Goal: Task Accomplishment & Management: Complete application form

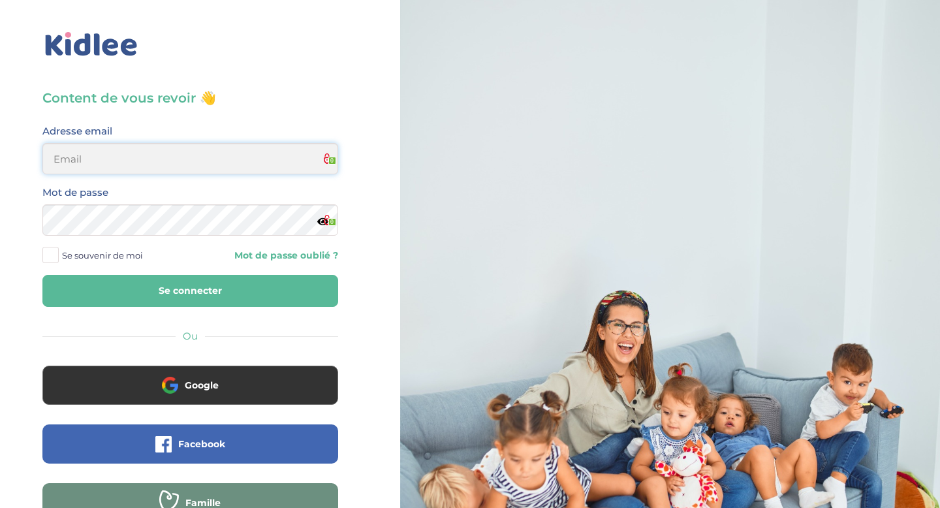
click at [149, 157] on input "email" at bounding box center [190, 158] width 296 height 31
type input "wissal.job22@gmail.com"
click at [197, 295] on button "Se connecter" at bounding box center [190, 291] width 296 height 32
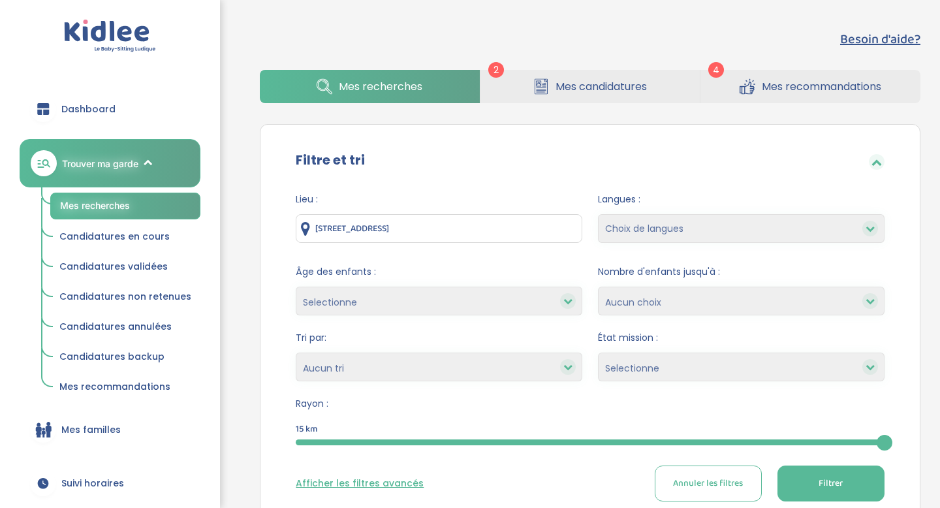
click at [773, 93] on span "Mes recommandations" at bounding box center [822, 86] width 120 height 16
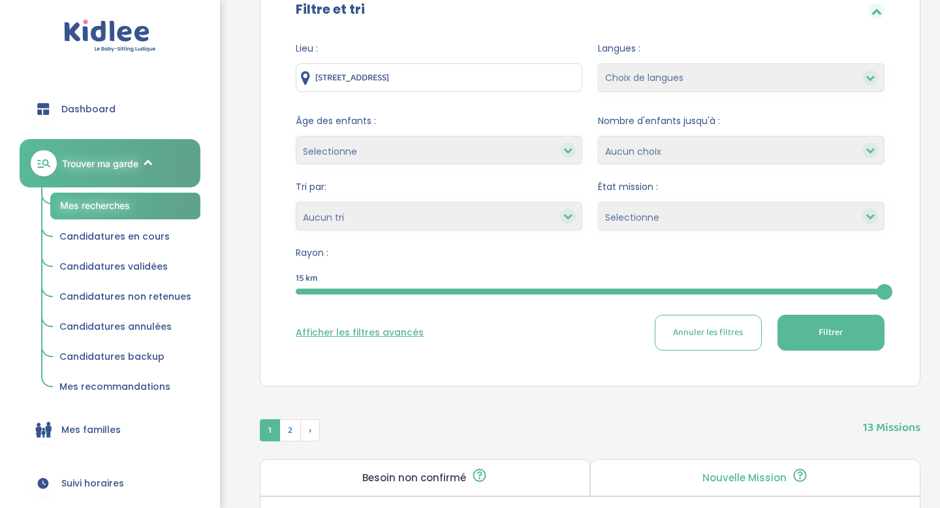
scroll to position [182, 0]
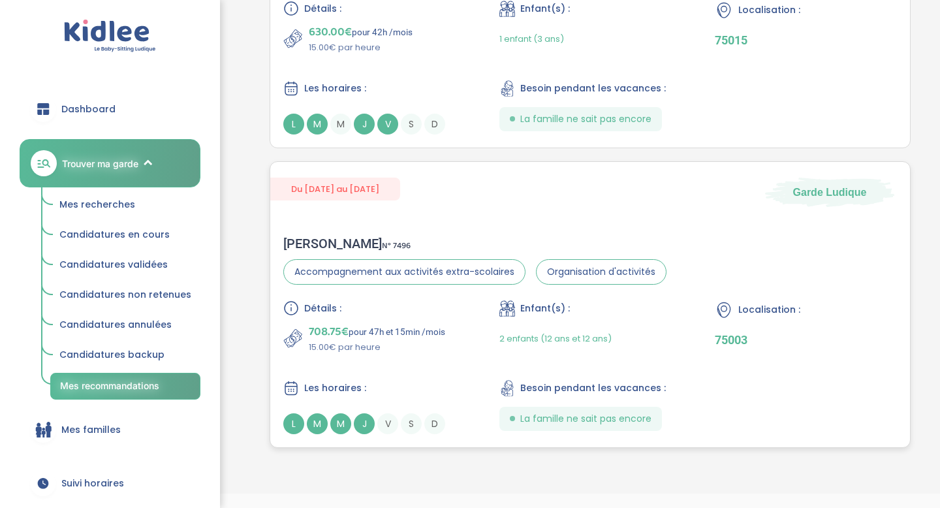
scroll to position [833, 0]
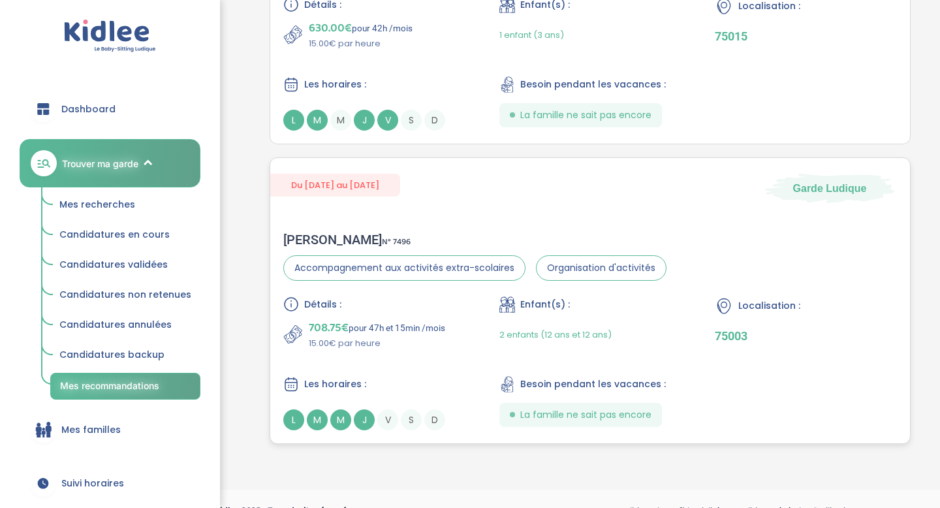
click at [607, 214] on div "Du [DATE] au [DATE] Garde [PERSON_NAME] N° 7496 Accompagnement aux activités ex…" at bounding box center [590, 300] width 641 height 287
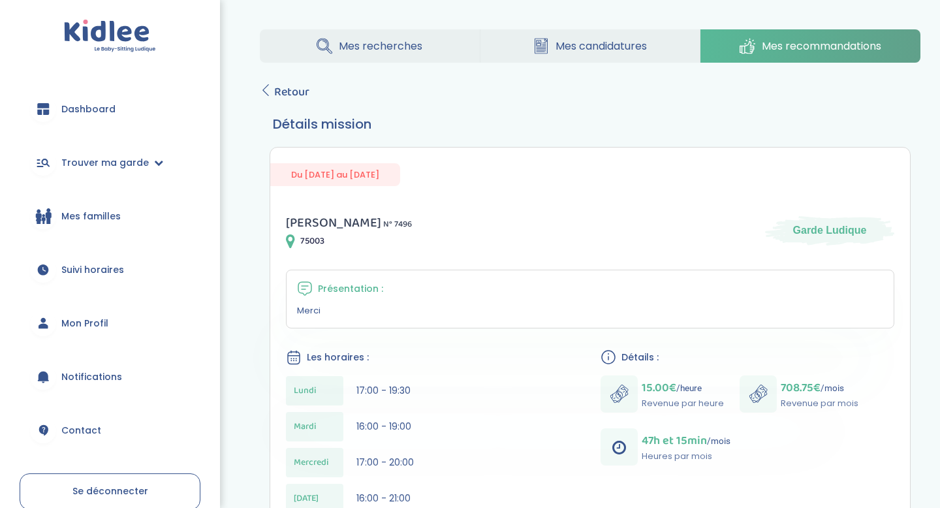
click at [571, 54] on link "Mes candidatures" at bounding box center [590, 45] width 219 height 33
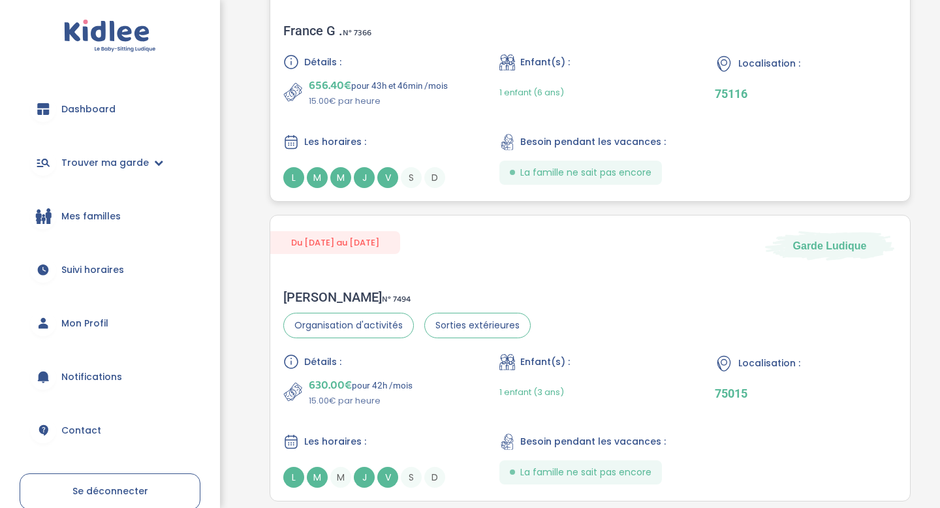
scroll to position [357, 0]
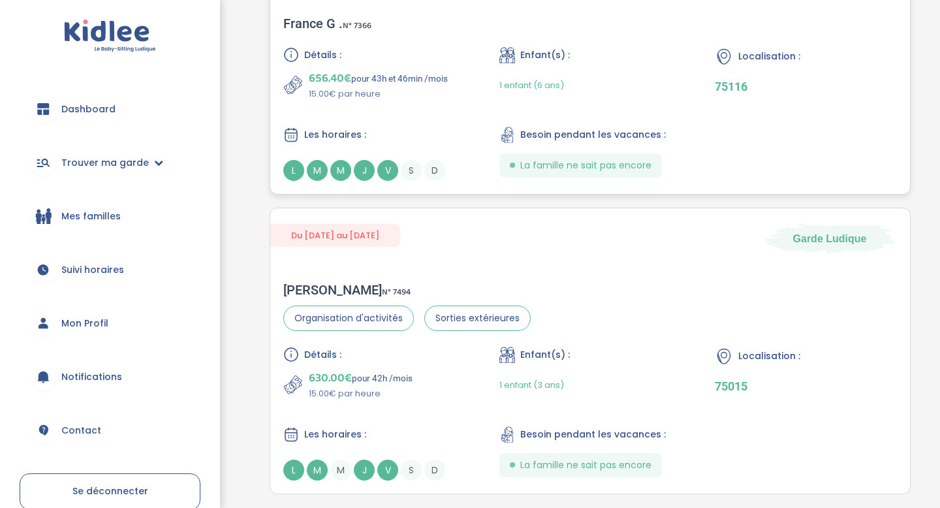
click at [451, 98] on div "656.40€ pour 43h et 46min /mois 15.00€ par heure" at bounding box center [374, 84] width 182 height 31
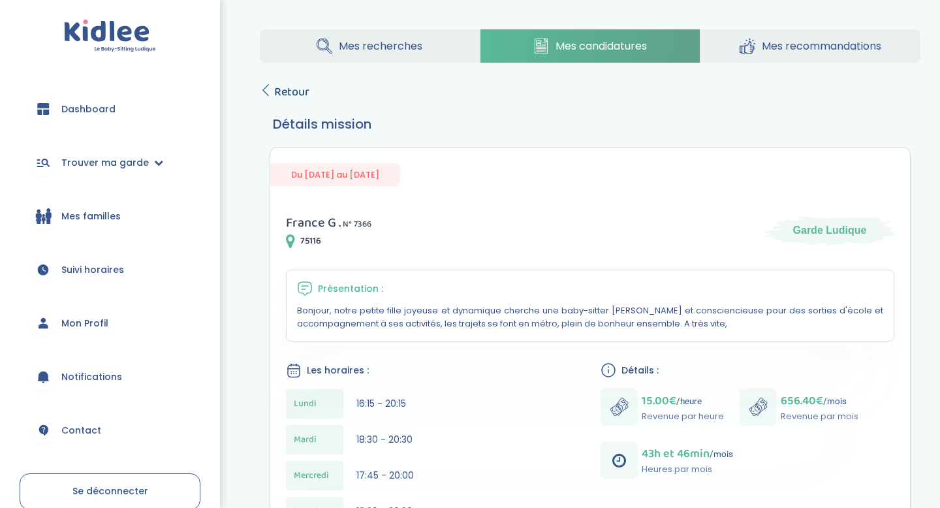
click at [267, 88] on icon at bounding box center [266, 90] width 12 height 12
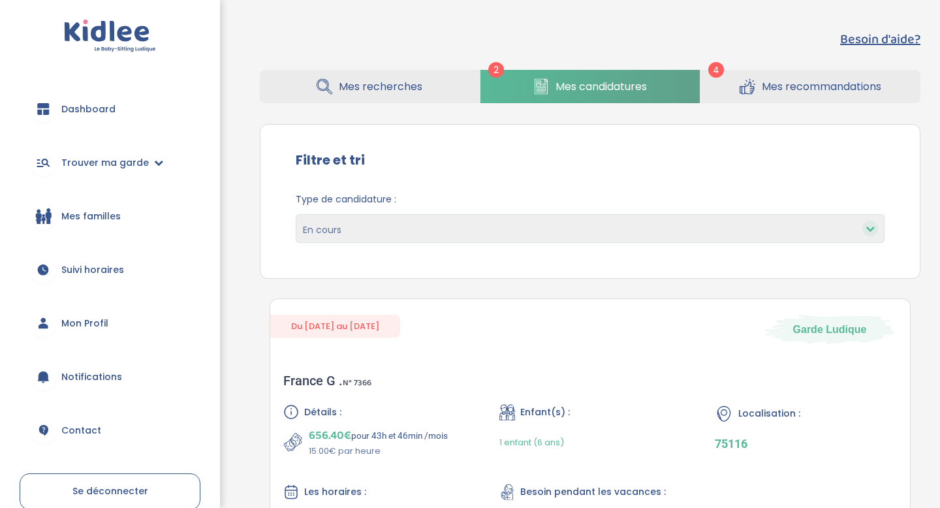
click at [365, 92] on span "Mes recherches" at bounding box center [381, 86] width 84 height 16
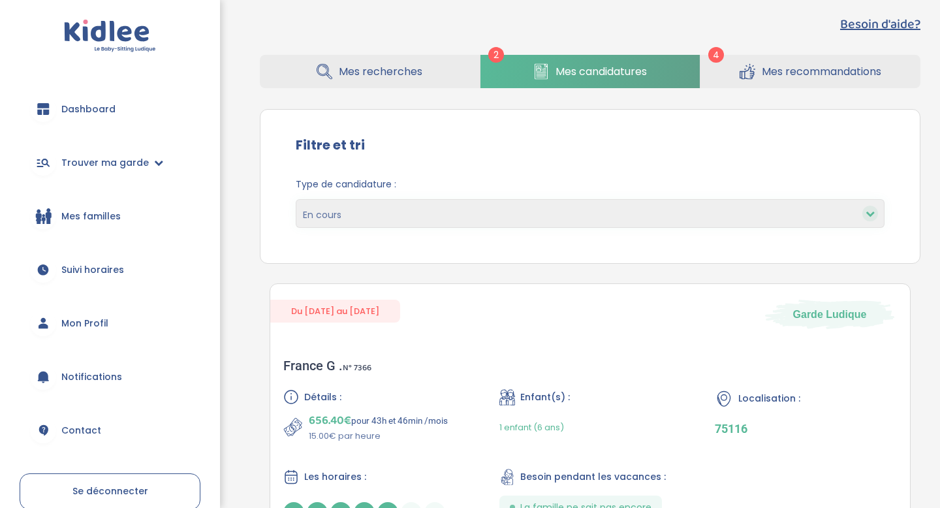
scroll to position [38, 0]
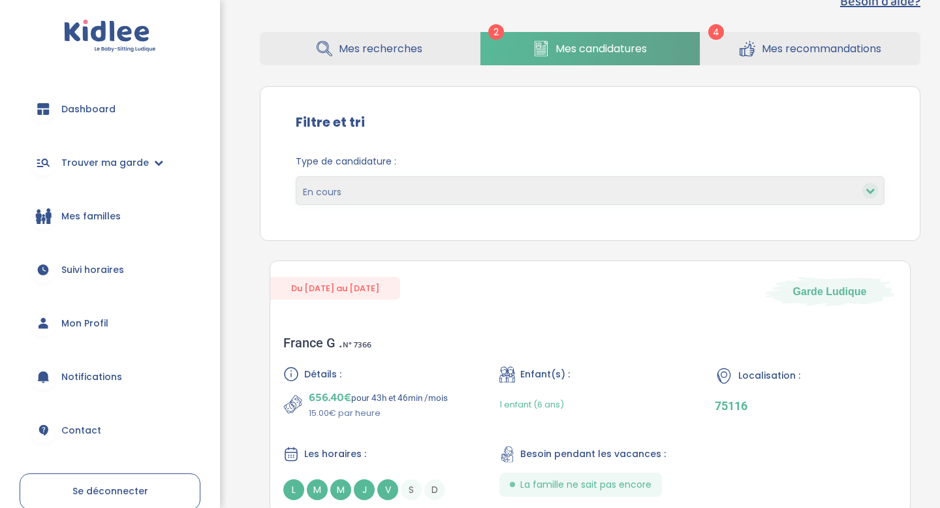
click at [345, 52] on span "Mes recherches" at bounding box center [381, 48] width 84 height 16
click at [428, 199] on select "En cours Validées Non retenues Annulées Backup" at bounding box center [590, 190] width 589 height 29
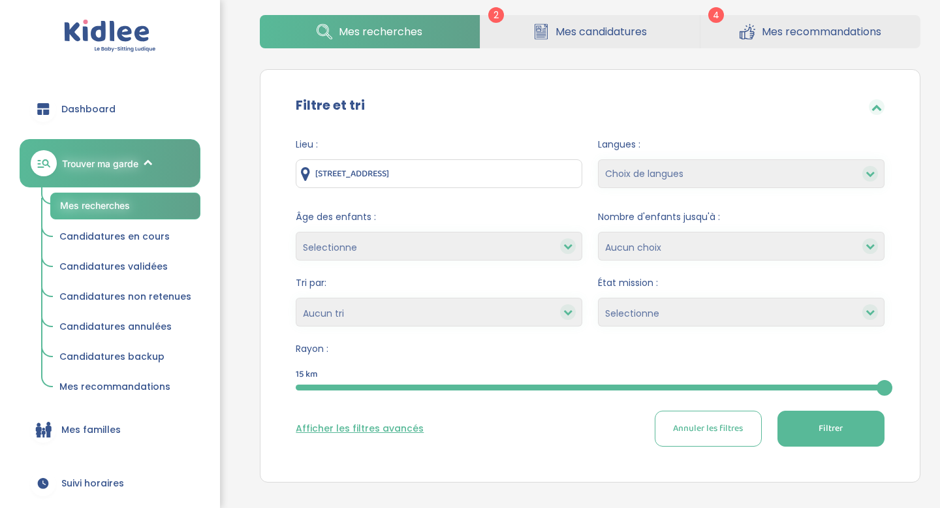
scroll to position [53, 0]
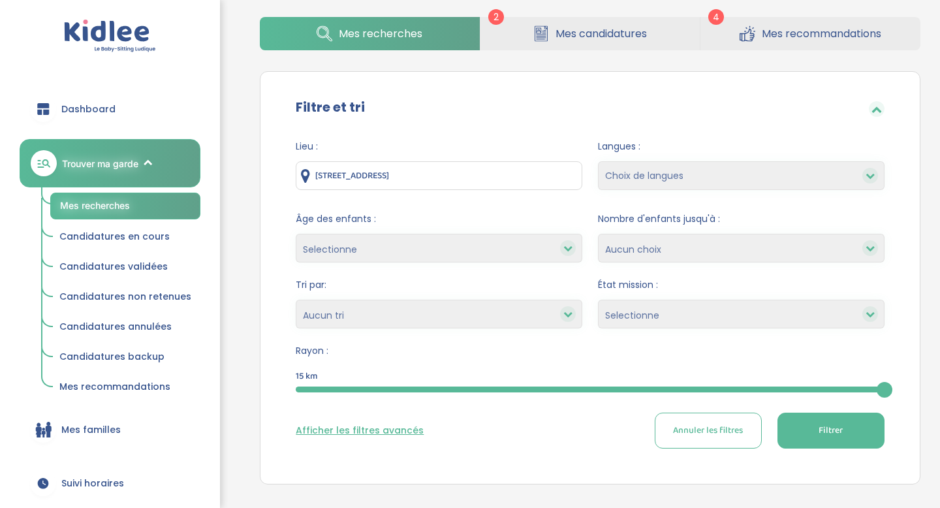
click at [837, 434] on span "Filtrer" at bounding box center [831, 431] width 24 height 14
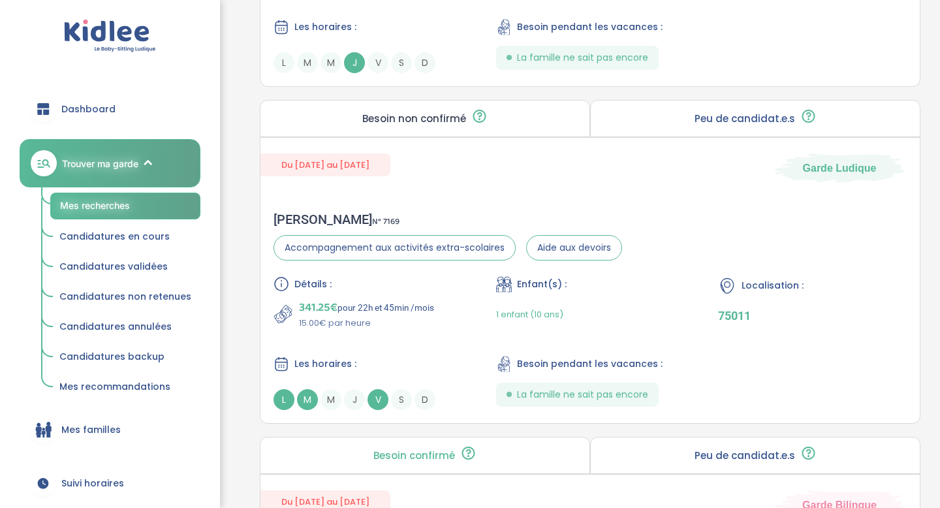
scroll to position [1529, 0]
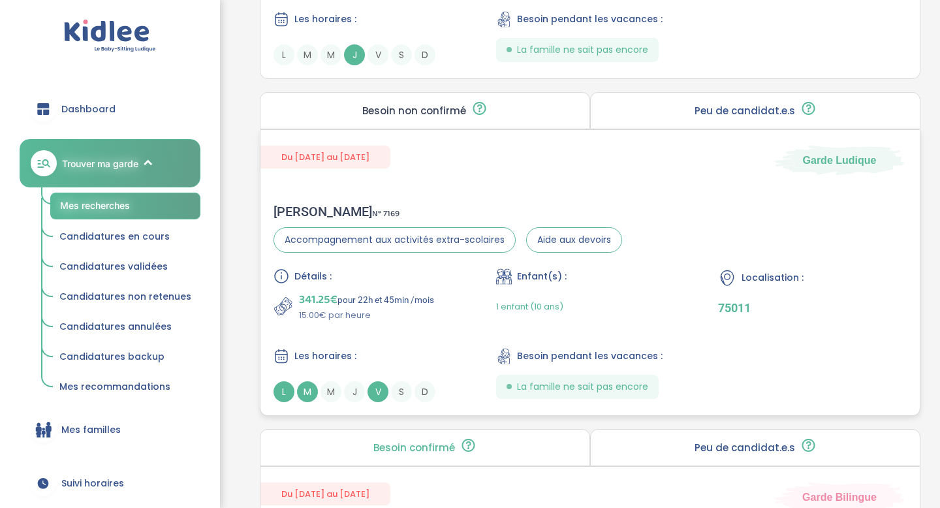
click at [466, 351] on div "Détails : 341.25€ pour 22h et 45min /mois 15.00€ par heure Enfant(s) : 1 enfant…" at bounding box center [590, 335] width 633 height 134
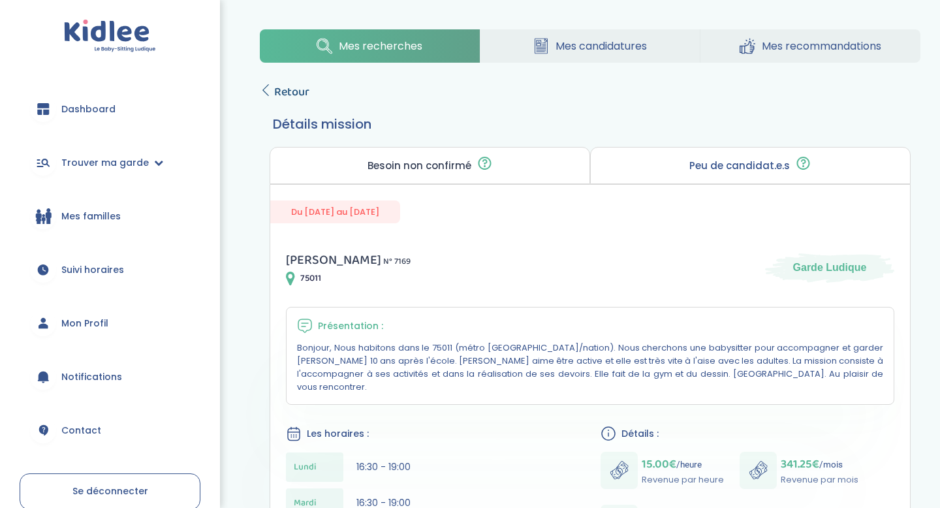
click at [267, 92] on icon at bounding box center [266, 90] width 12 height 12
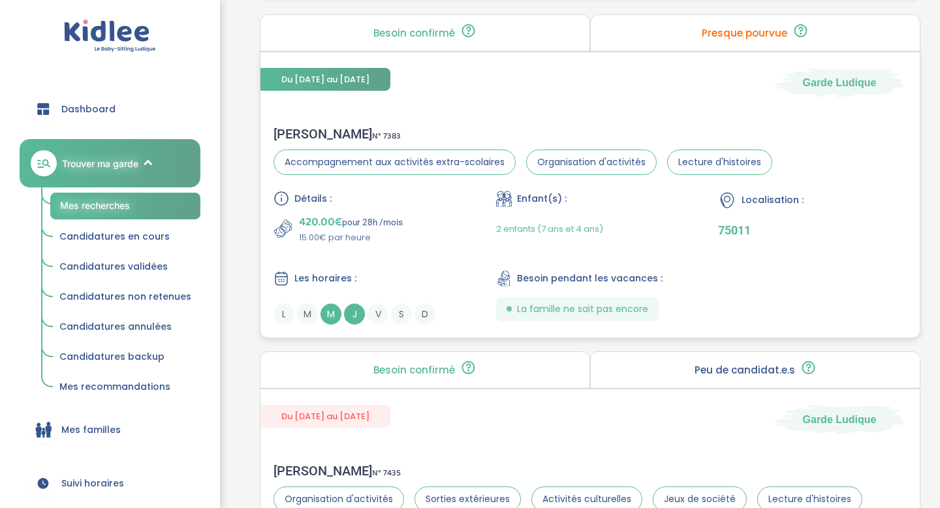
scroll to position [3296, 0]
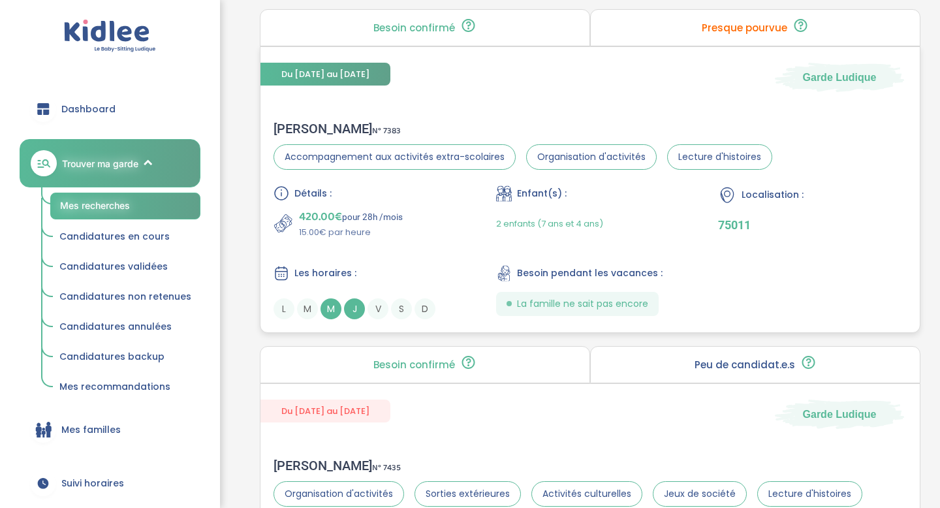
click at [402, 252] on div "Détails : 420.00€ pour 28h /mois 15.00€ par heure Enfant(s) : 2 enfants (7 ans …" at bounding box center [590, 252] width 633 height 134
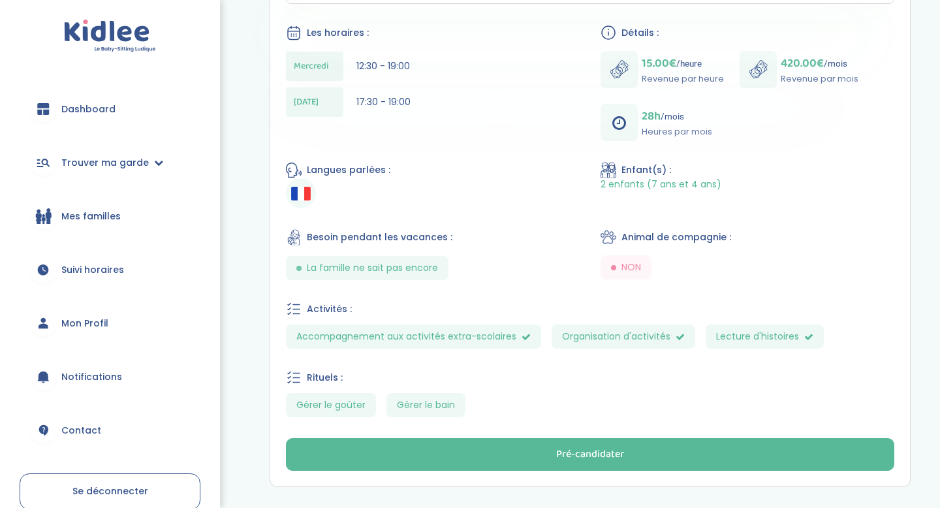
scroll to position [366, 0]
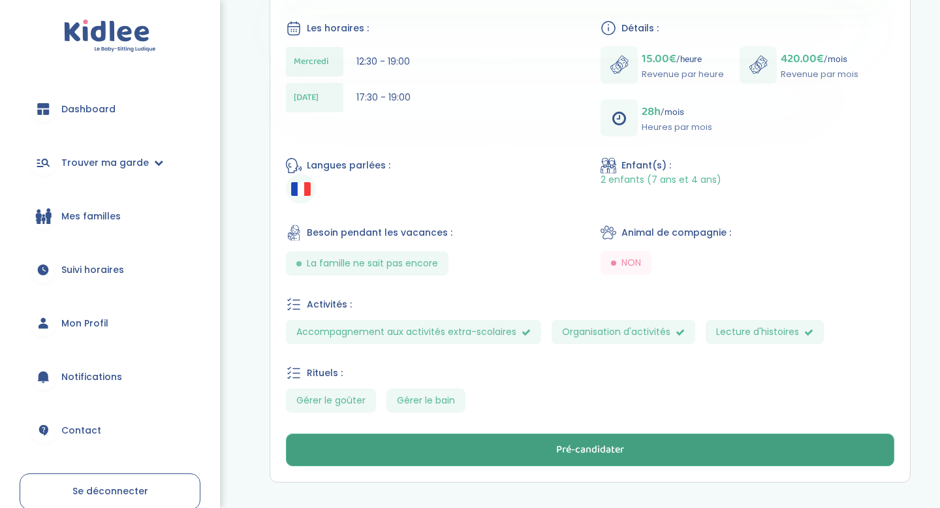
click at [541, 456] on button "Pré-candidater" at bounding box center [590, 450] width 609 height 33
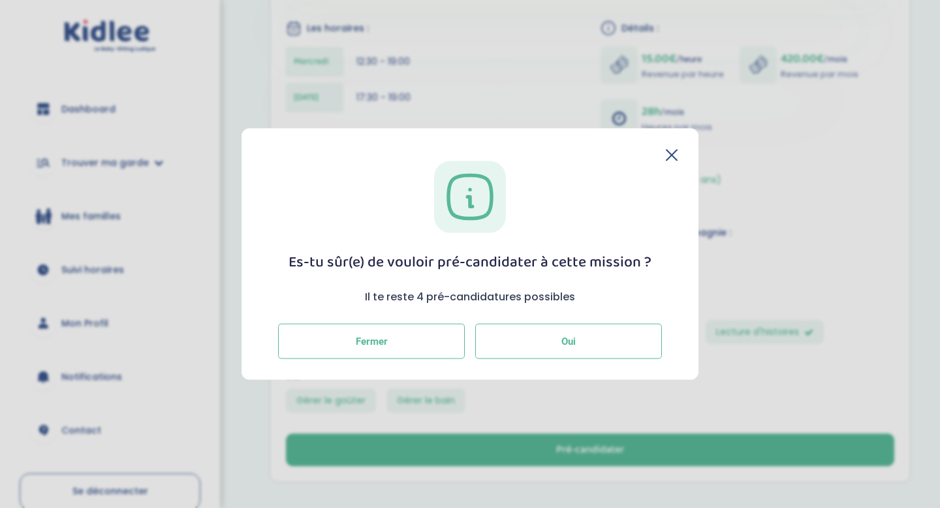
click at [563, 341] on span "Oui" at bounding box center [569, 341] width 14 height 12
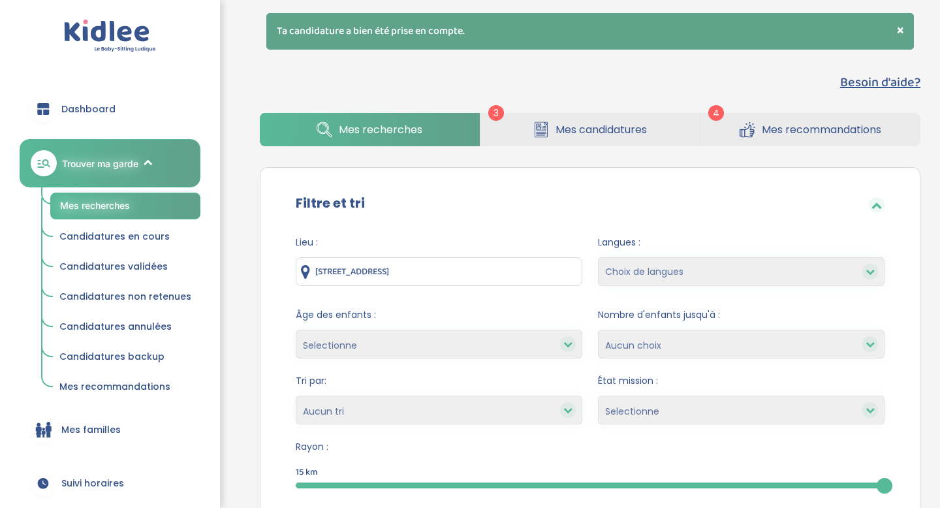
click at [357, 131] on span "Mes recherches" at bounding box center [381, 129] width 84 height 16
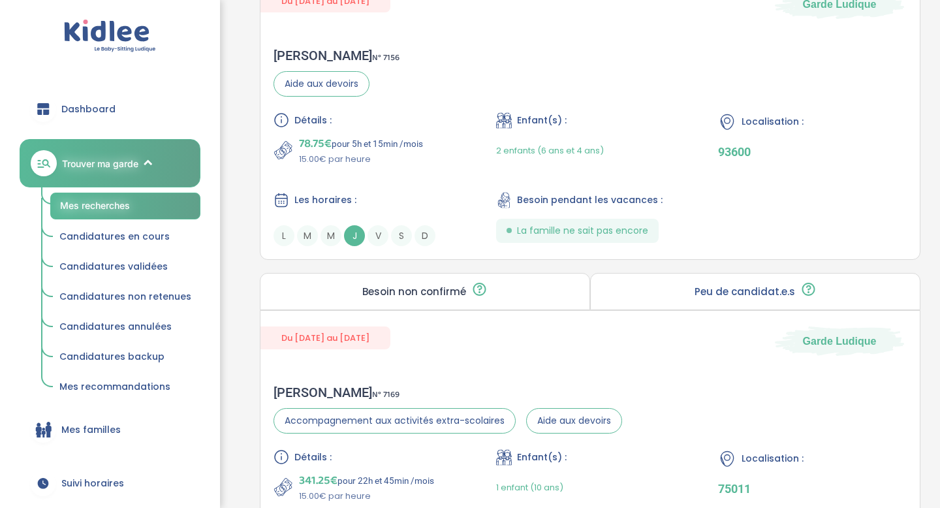
scroll to position [1409, 0]
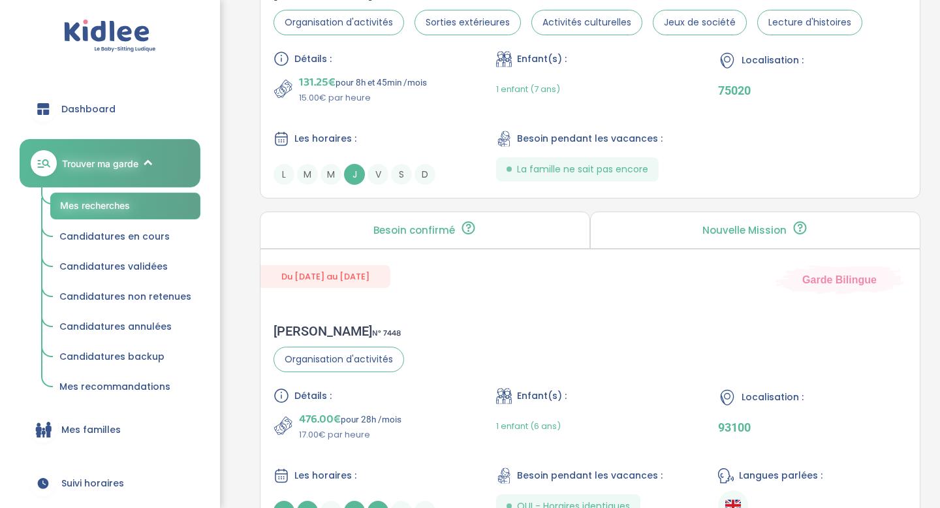
scroll to position [3609, 0]
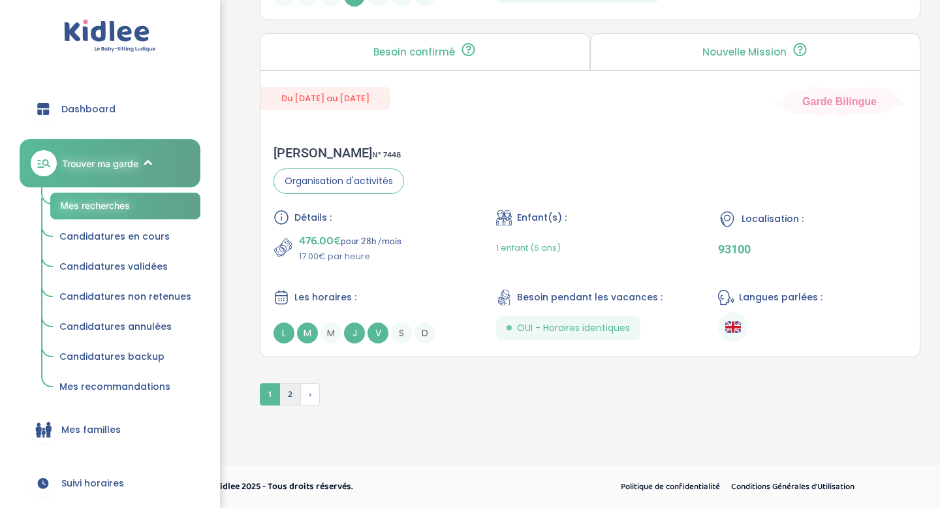
click at [289, 391] on span "2" at bounding box center [290, 394] width 22 height 22
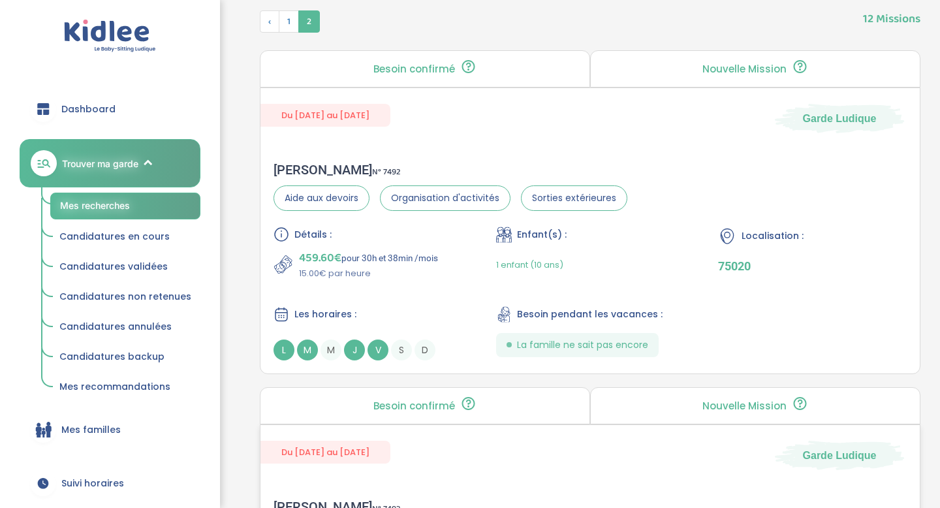
scroll to position [556, 0]
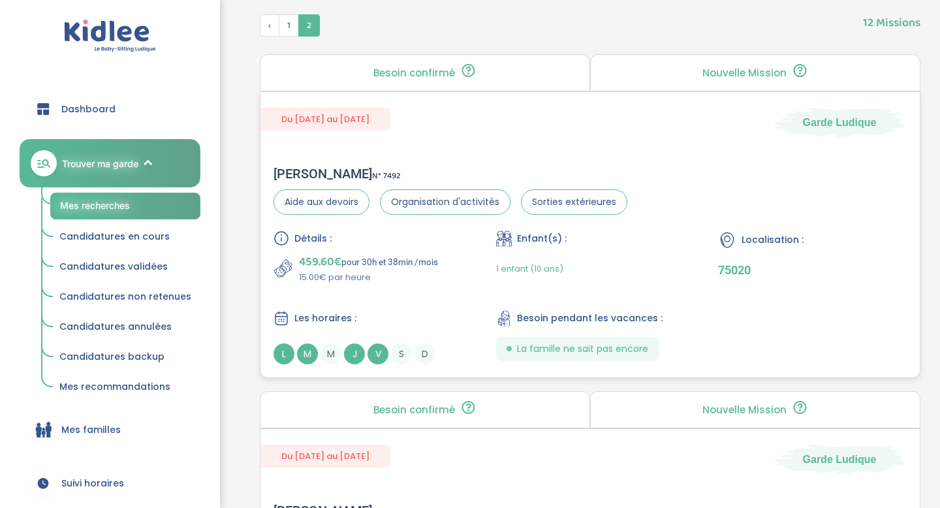
click at [436, 294] on div "Détails : 459.60€ pour 30h et 38min /mois 15.00€ par heure Enfant(s) : 1 enfant…" at bounding box center [590, 298] width 633 height 134
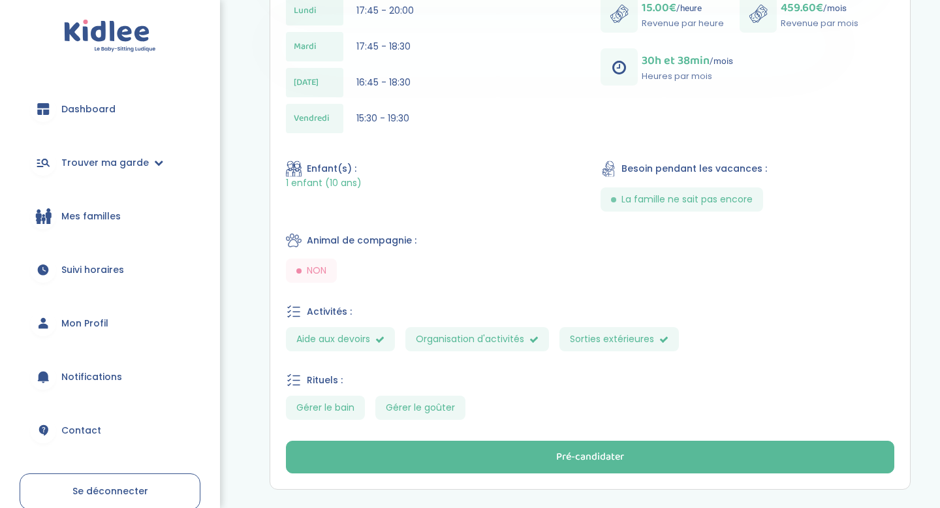
scroll to position [431, 0]
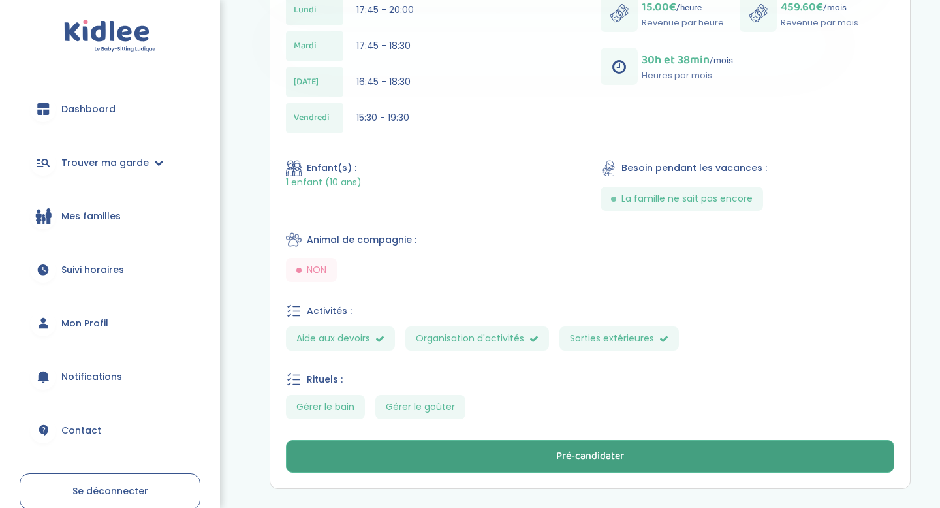
click at [501, 458] on button "Pré-candidater" at bounding box center [590, 456] width 609 height 33
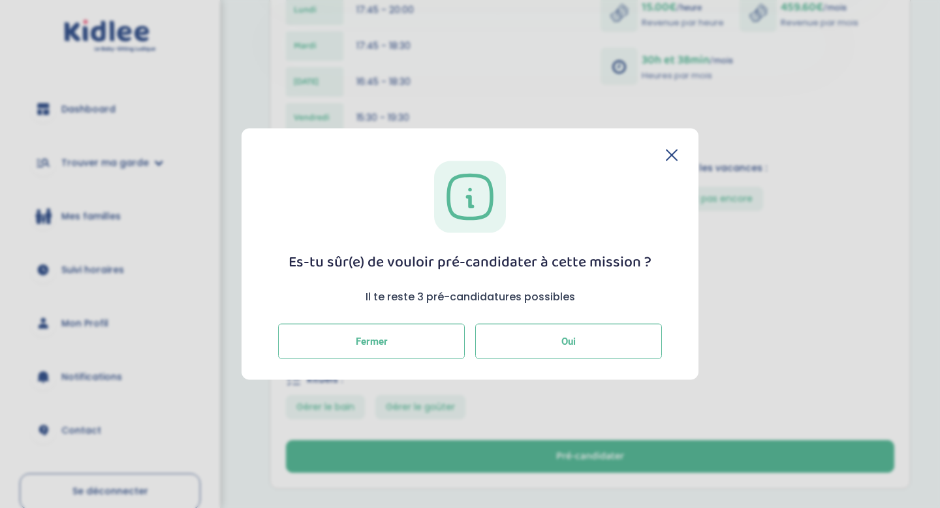
click at [556, 344] on button "Oui" at bounding box center [568, 340] width 187 height 35
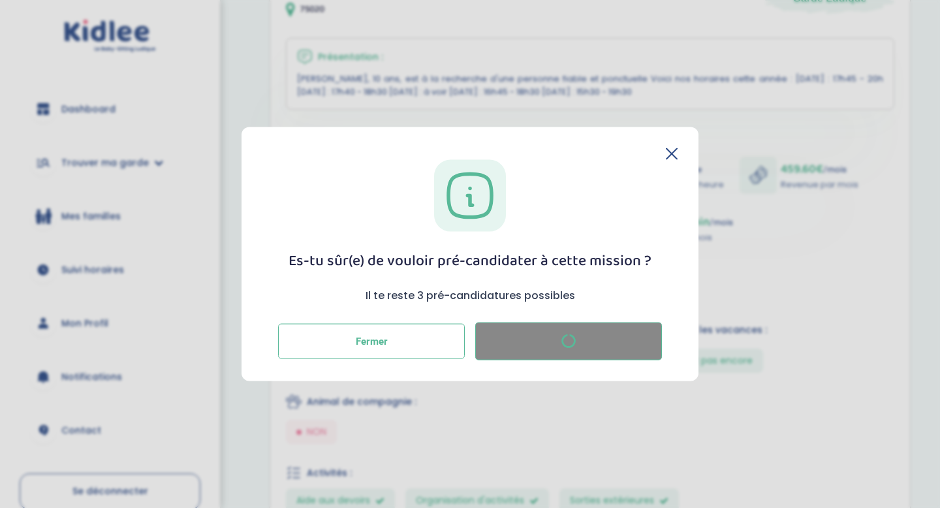
scroll to position [268, 0]
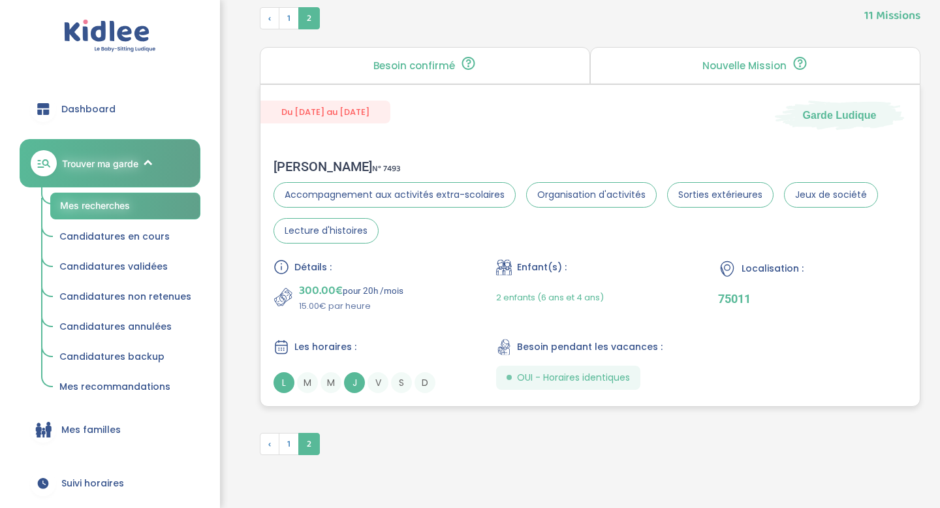
scroll to position [656, 0]
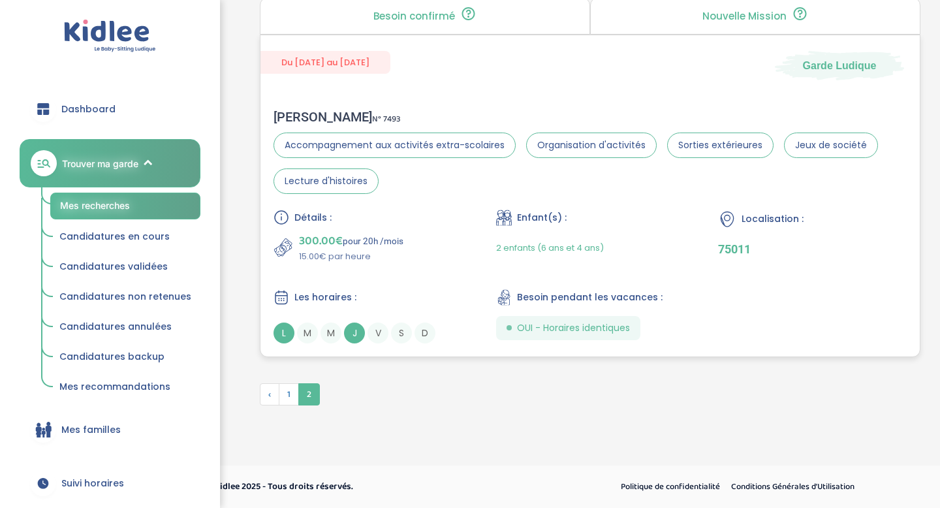
click at [455, 263] on div "300.00€ pour 20h /mois 15.00€ par heure" at bounding box center [368, 247] width 189 height 31
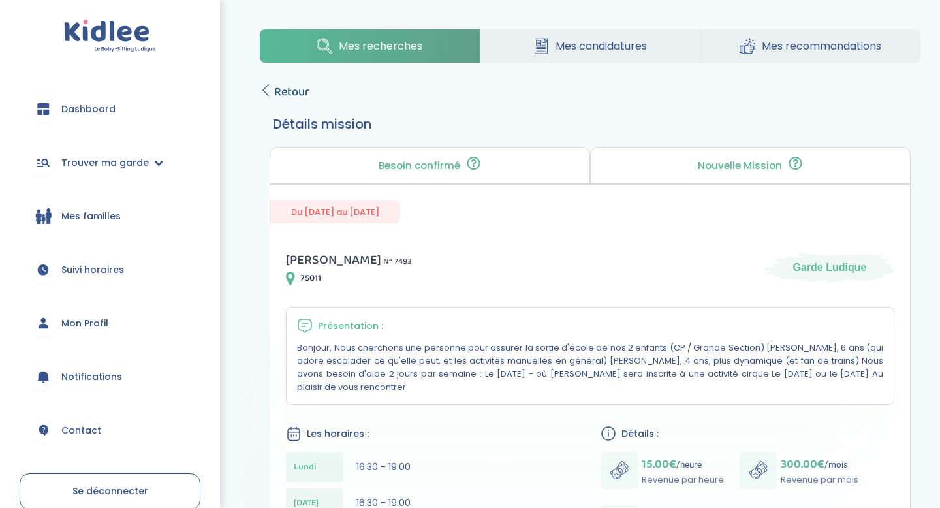
click at [268, 88] on icon at bounding box center [266, 90] width 12 height 12
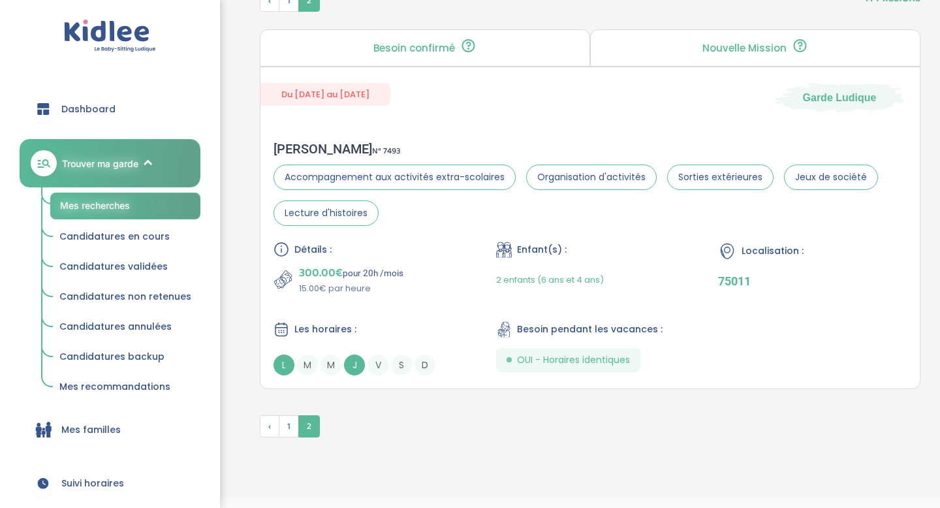
scroll to position [624, 0]
click at [289, 424] on span "1" at bounding box center [289, 426] width 20 height 22
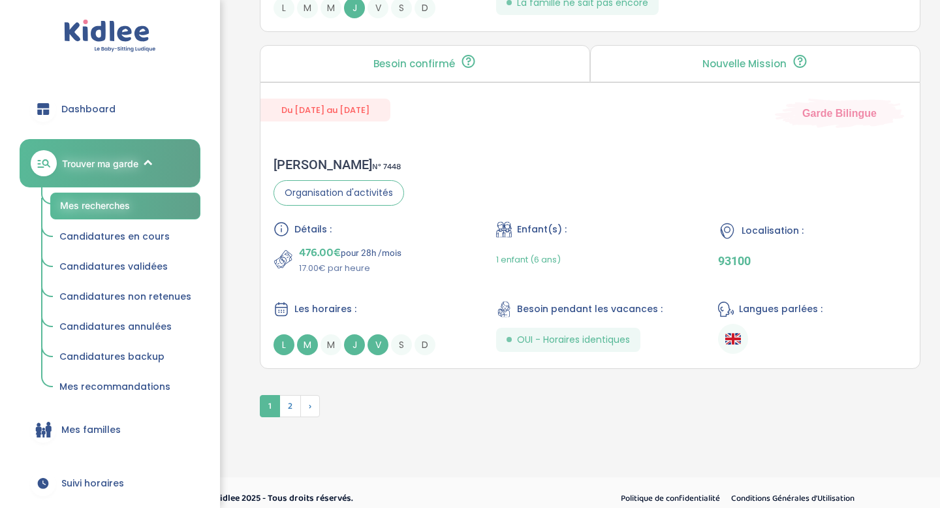
scroll to position [3652, 0]
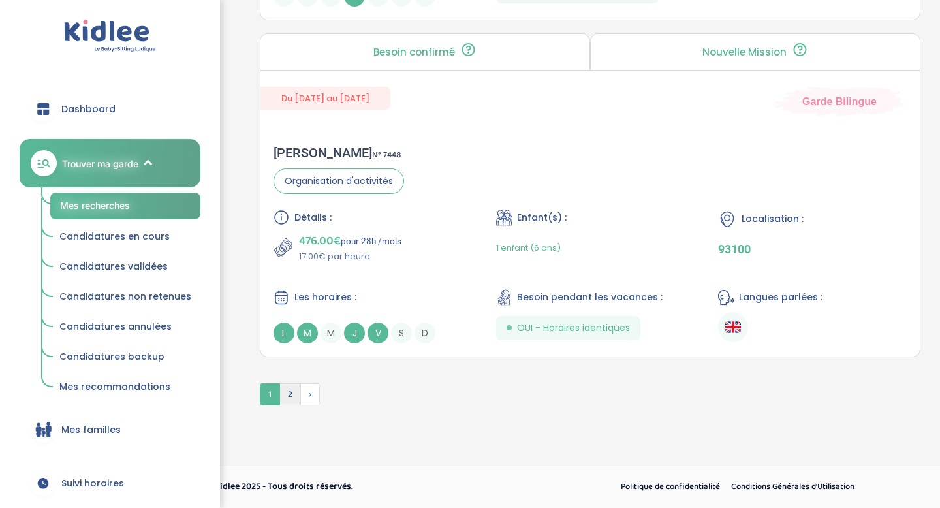
click at [293, 396] on span "2" at bounding box center [290, 394] width 22 height 22
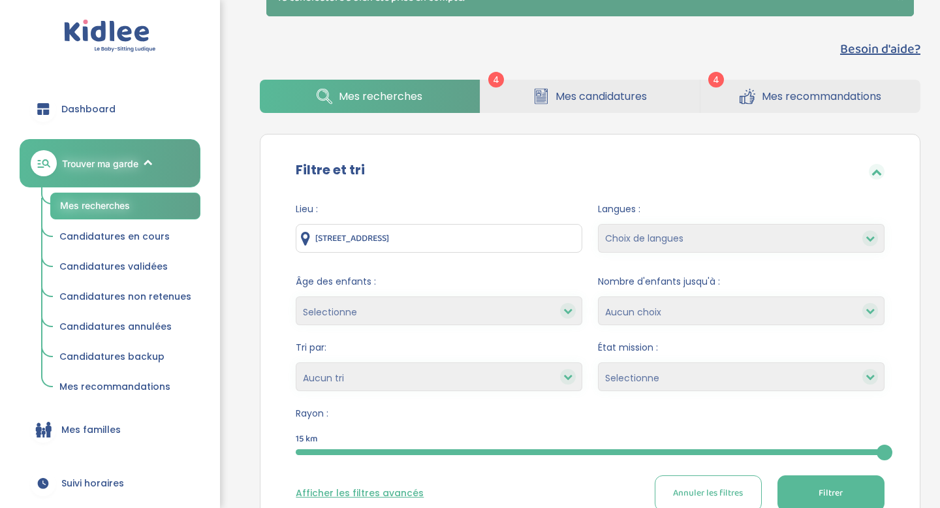
scroll to position [39, 0]
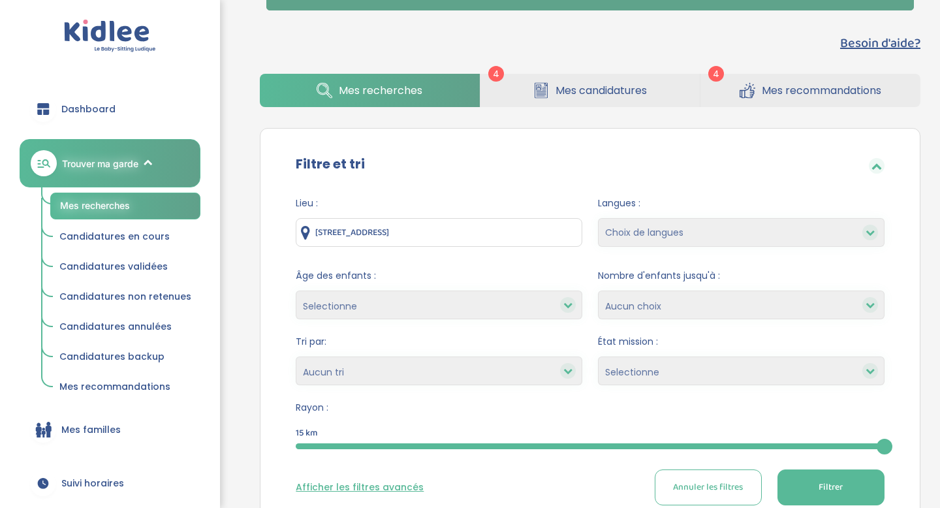
click at [643, 374] on select "Selectionne Nouvelle Mission Peu de candidat.e.s Déjà plusieurs candidat.e.s Pr…" at bounding box center [741, 371] width 287 height 29
select select "Nouvelle Mission"
click at [598, 357] on select "Selectionne Nouvelle Mission Peu de candidat.e.s Déjà plusieurs candidat.e.s Pr…" at bounding box center [741, 371] width 287 height 29
select select
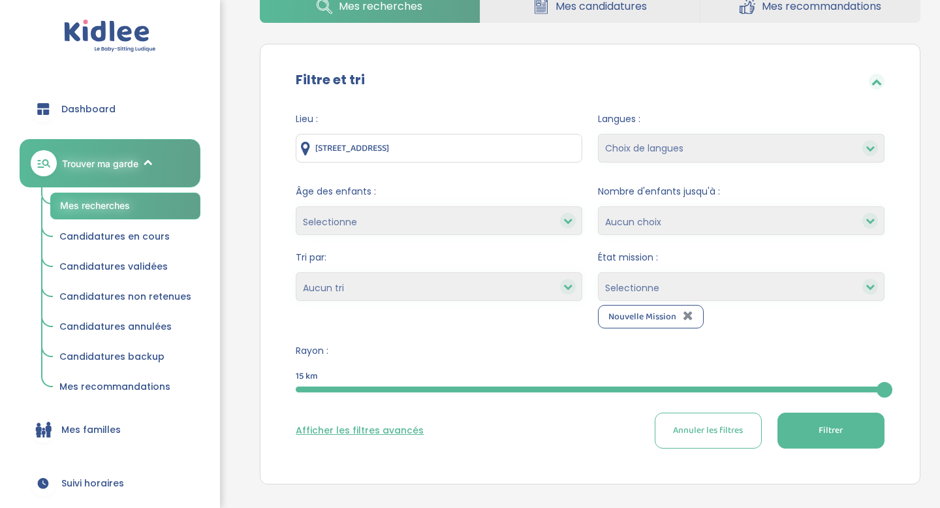
scroll to position [138, 0]
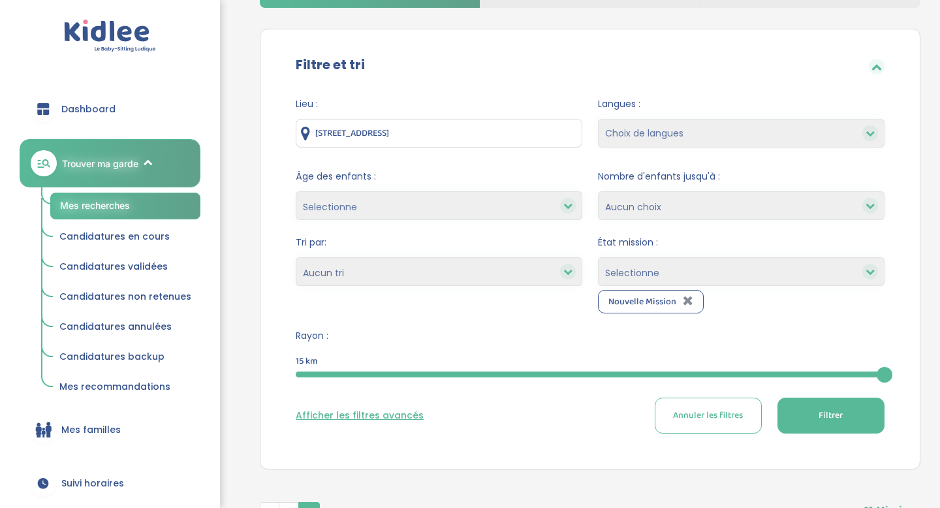
click at [827, 424] on button "Filtrer" at bounding box center [831, 416] width 107 height 36
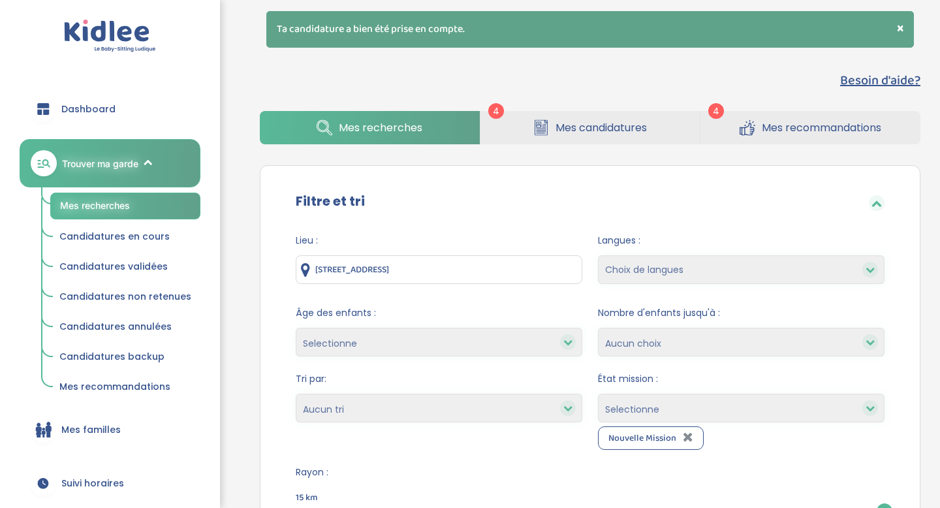
scroll to position [0, 0]
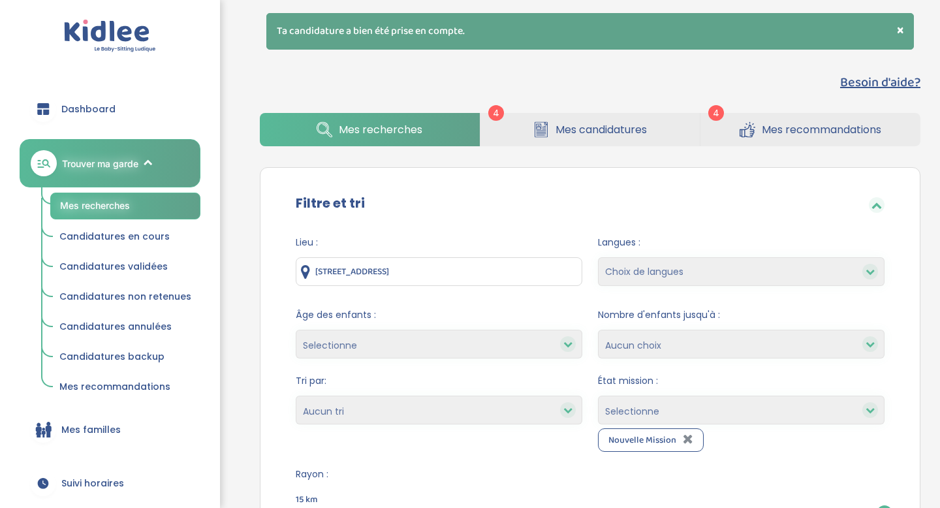
click at [622, 131] on span "Mes candidatures" at bounding box center [601, 129] width 91 height 16
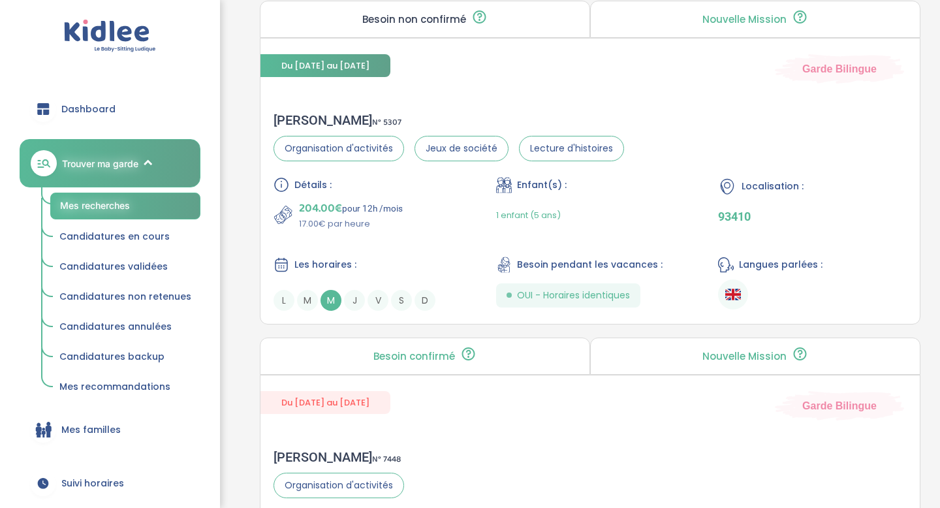
scroll to position [660, 0]
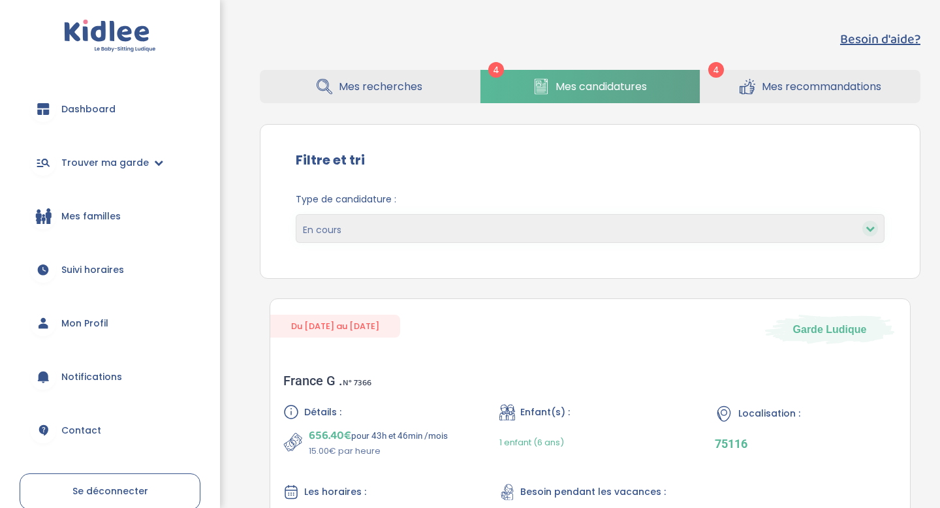
click at [660, 156] on div "Filtre et tri" at bounding box center [590, 161] width 628 height 42
